Goal: Task Accomplishment & Management: Manage account settings

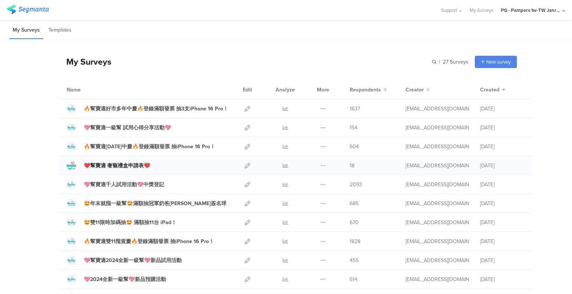
click at [130, 168] on div "❤️幫寶適 奢寵禮盒申請表❤️" at bounding box center [117, 166] width 66 height 8
click at [323, 165] on icon at bounding box center [323, 166] width 6 height 6
click at [246, 163] on icon at bounding box center [248, 166] width 6 height 6
click at [283, 166] on icon at bounding box center [286, 166] width 6 height 6
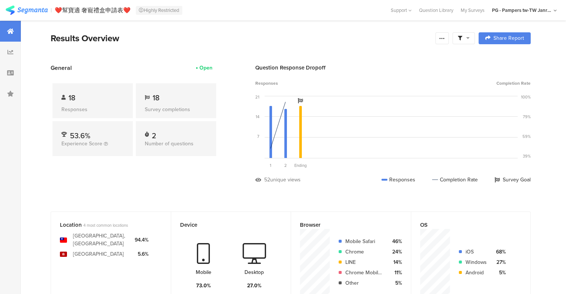
click at [171, 102] on div "18" at bounding box center [176, 97] width 63 height 11
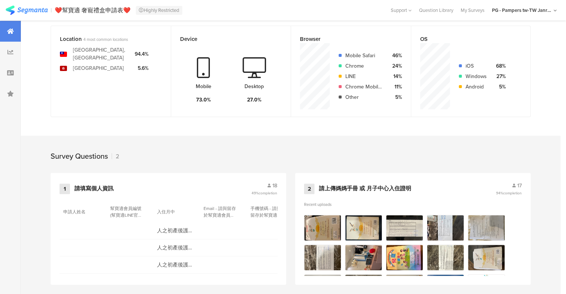
scroll to position [186, 0]
click at [280, 183] on div "1 請填寫個人資訊 18 49% completion 申請人姓名 幫寶適會員編號 (幫寶適LINE官方帳號圖文選單 → 會員中心 → 我的會員) 入住月中 …" at bounding box center [169, 229] width 236 height 112
click at [276, 186] on span "18" at bounding box center [274, 186] width 5 height 8
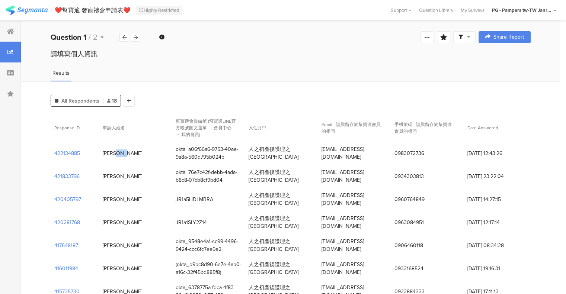
drag, startPoint x: 103, startPoint y: 152, endPoint x: 119, endPoint y: 153, distance: 16.4
click at [119, 153] on div "蔡宛蓉" at bounding box center [135, 153] width 73 height 15
copy div "蔡宛蓉"
drag, startPoint x: 103, startPoint y: 173, endPoint x: 117, endPoint y: 175, distance: 13.5
click at [117, 175] on div "丁文婷" at bounding box center [122, 177] width 39 height 8
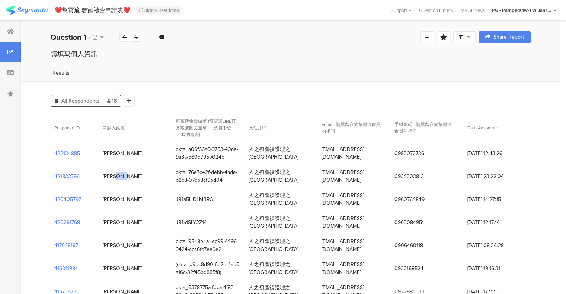
copy div "丁文婷"
click at [195, 152] on div "okta_a06f66a6-9753-40ae-9a8a-560d795b024b" at bounding box center [209, 154] width 66 height 16
copy div "okta_a06f66a6-9753-40ae-9a8a-560d795b024b"
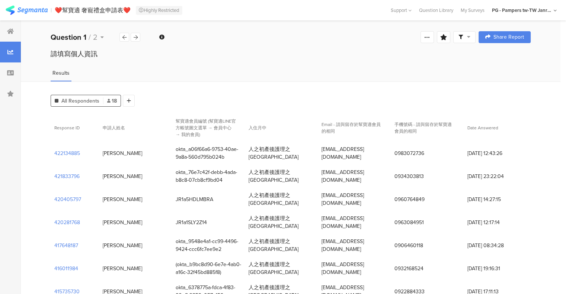
click at [188, 179] on div "okta_76e7c42f-debb-4ada-b8c8-07cb8cf9bd04" at bounding box center [209, 177] width 66 height 16
copy div "okta_76e7c42f-debb-4ada-b8c8-07cb8cf9bd04"
click at [430, 38] on icon at bounding box center [427, 37] width 6 height 6
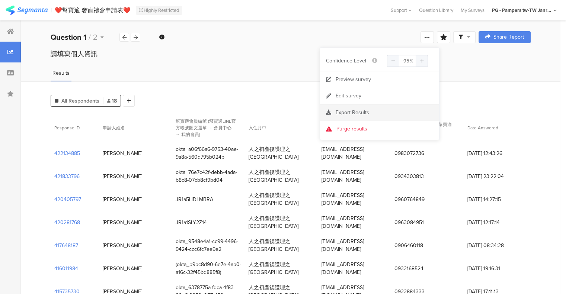
click at [400, 119] on section "Export Results" at bounding box center [379, 113] width 119 height 16
click at [362, 110] on span "Export Results" at bounding box center [353, 113] width 34 height 8
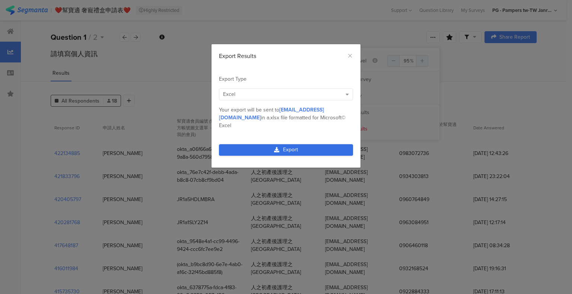
click at [299, 145] on link "Export" at bounding box center [286, 150] width 134 height 12
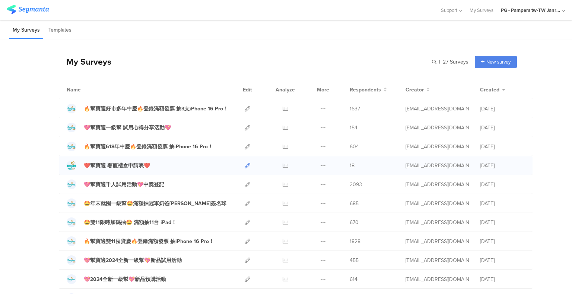
click at [245, 168] on link at bounding box center [248, 165] width 6 height 19
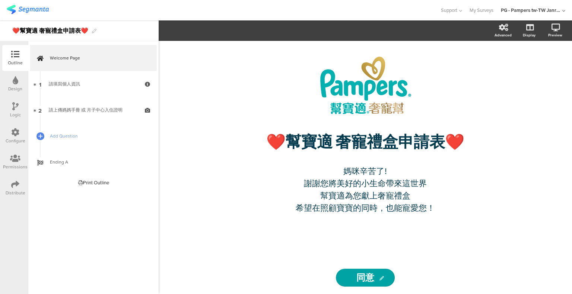
click at [13, 190] on div "Distribute" at bounding box center [16, 193] width 20 height 7
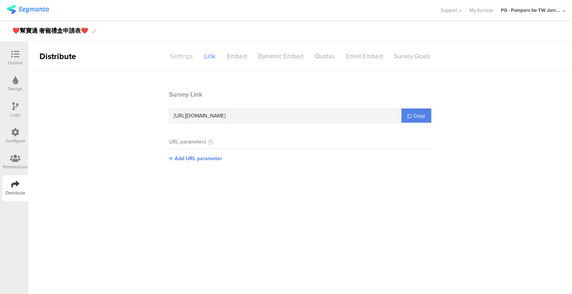
click at [177, 61] on div "Settings" at bounding box center [182, 56] width 34 height 13
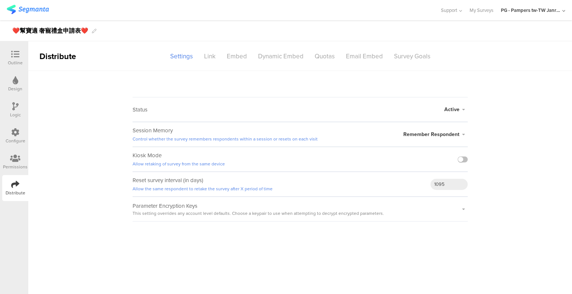
click at [455, 108] on span "Active" at bounding box center [451, 110] width 15 height 8
click at [441, 137] on li "Closed" at bounding box center [425, 139] width 86 height 15
click at [437, 116] on link "Closed Survey Preview" at bounding box center [436, 114] width 46 height 7
click at [481, 92] on sg-survey-status-editor "Status Closed Closed Survey Preview Active Closed Schedule Start Date: End Date…" at bounding box center [300, 146] width 544 height 151
click at [214, 58] on div "Link" at bounding box center [209, 56] width 23 height 13
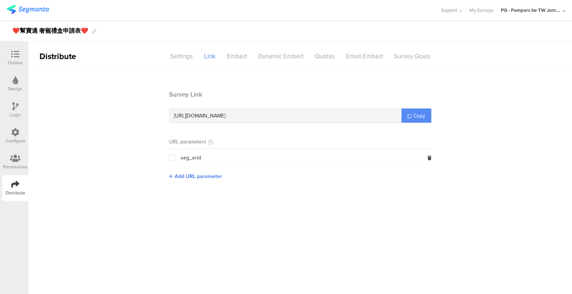
click at [420, 117] on span "Copy" at bounding box center [419, 116] width 12 height 8
click at [17, 138] on div "Configure" at bounding box center [16, 141] width 20 height 7
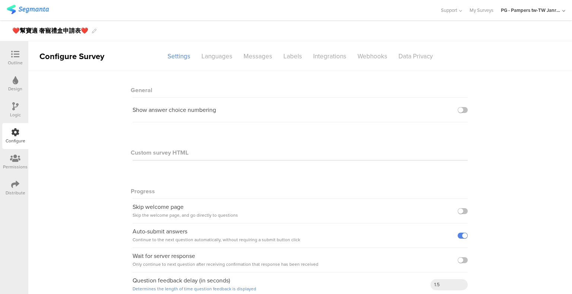
scroll to position [10, 0]
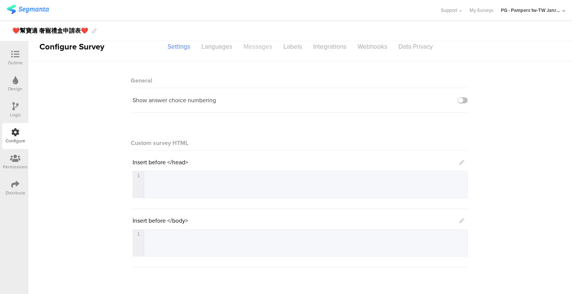
click at [260, 47] on div "Messages" at bounding box center [258, 46] width 40 height 13
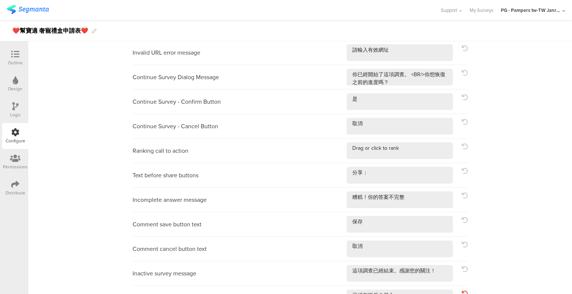
scroll to position [269, 0]
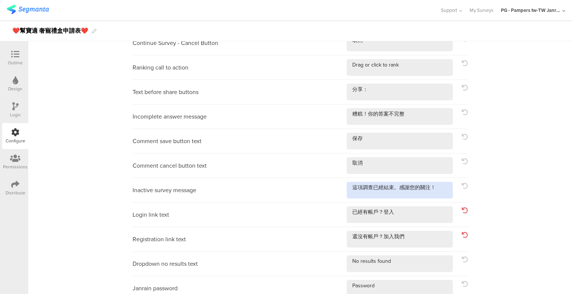
drag, startPoint x: 435, startPoint y: 191, endPoint x: 328, endPoint y: 175, distance: 107.6
click at [328, 175] on div "Submit answers button Continue answering button Open-ended question answer plac…" at bounding box center [300, 55] width 335 height 491
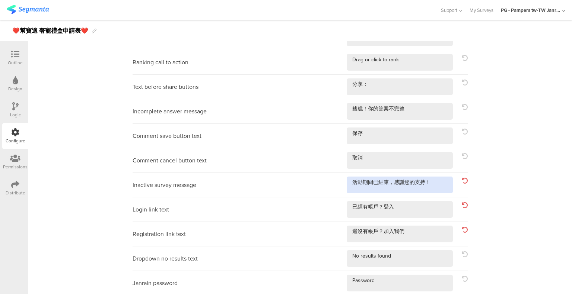
scroll to position [0, 0]
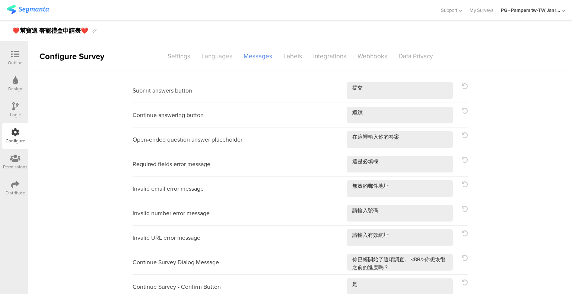
type textarea "活動期間已結束，感謝您的支持！"
click at [208, 53] on div "Languages" at bounding box center [217, 56] width 42 height 13
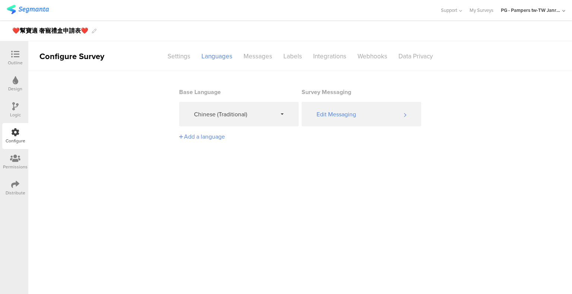
click at [15, 181] on icon at bounding box center [15, 185] width 8 height 8
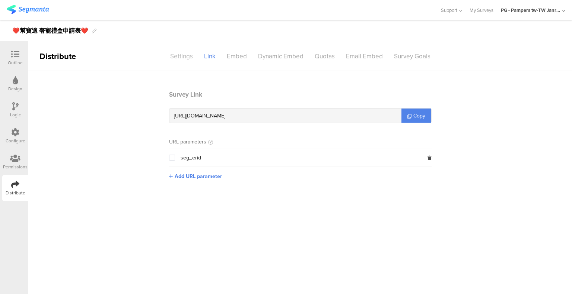
click at [186, 58] on div "Settings" at bounding box center [182, 56] width 34 height 13
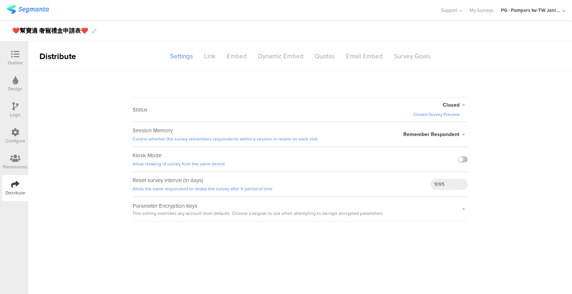
click at [454, 105] on span "Closed" at bounding box center [451, 105] width 17 height 8
click at [430, 127] on li "Active" at bounding box center [425, 128] width 86 height 15
click at [374, 93] on sg-survey-status-editor "Status Active Active Closed Schedule Start Date: End Date: Save Cancel Session …" at bounding box center [300, 146] width 544 height 151
